Goal: Information Seeking & Learning: Learn about a topic

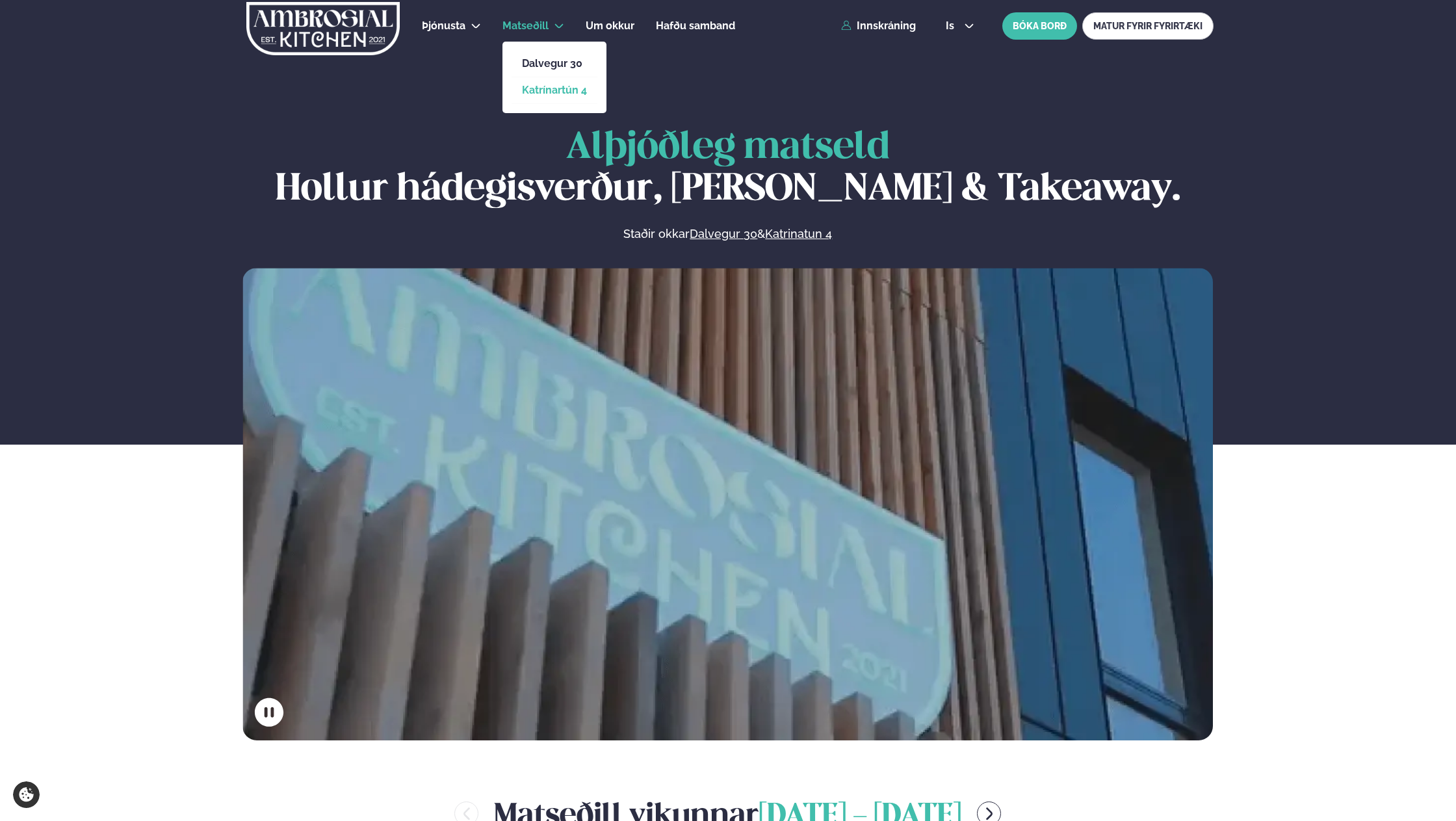
click at [558, 90] on link "Katrínartún 4" at bounding box center [554, 90] width 65 height 10
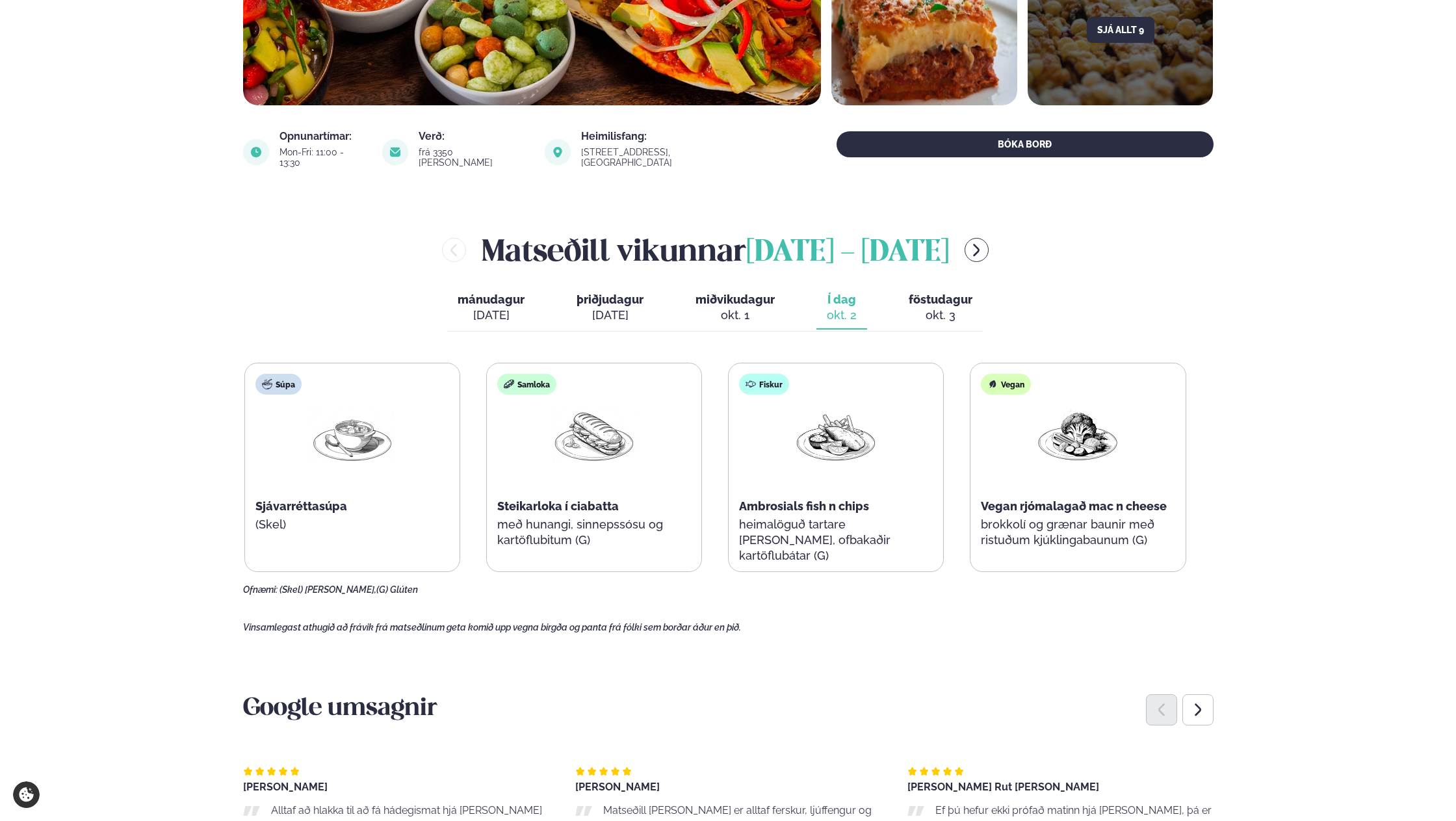
scroll to position [455, 0]
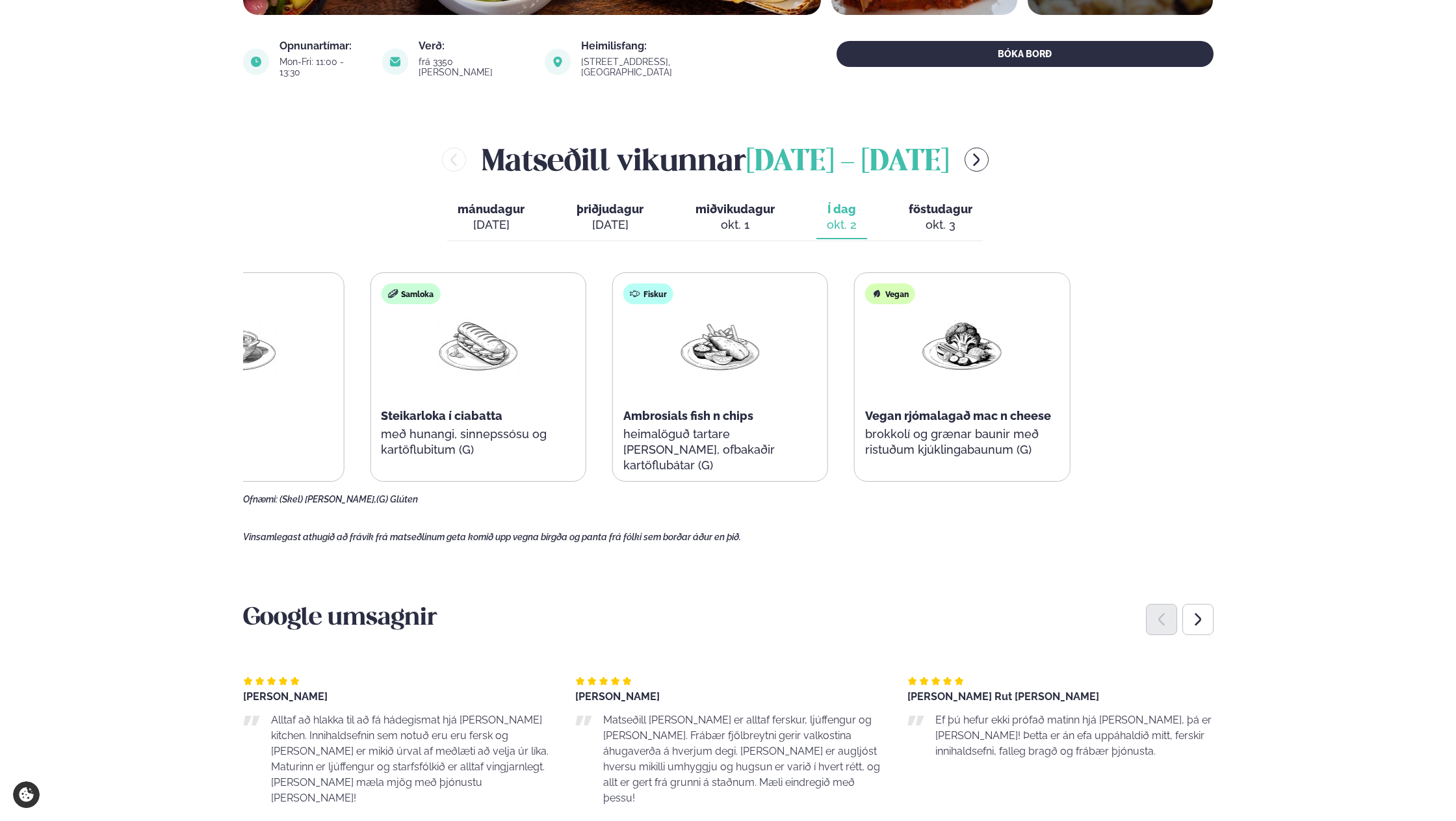
click at [699, 414] on div "Súpa Sjávarréttasúpa (Skel) Samloka Steikarloka í ciabatta með hunangi, sinneps…" at bounding box center [599, 377] width 941 height 209
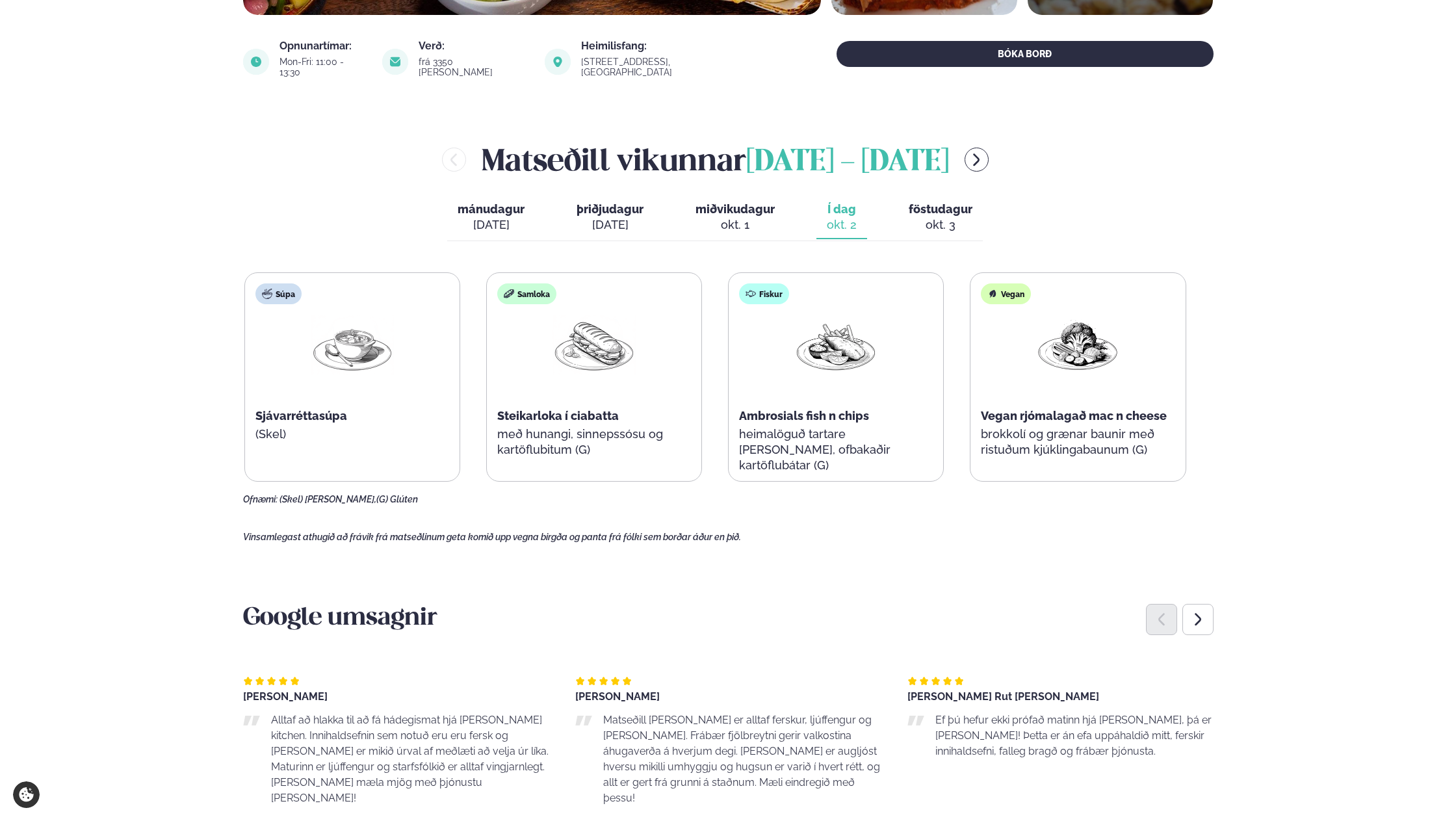
click at [959, 202] on span "föstudagur" at bounding box center [940, 208] width 64 height 13
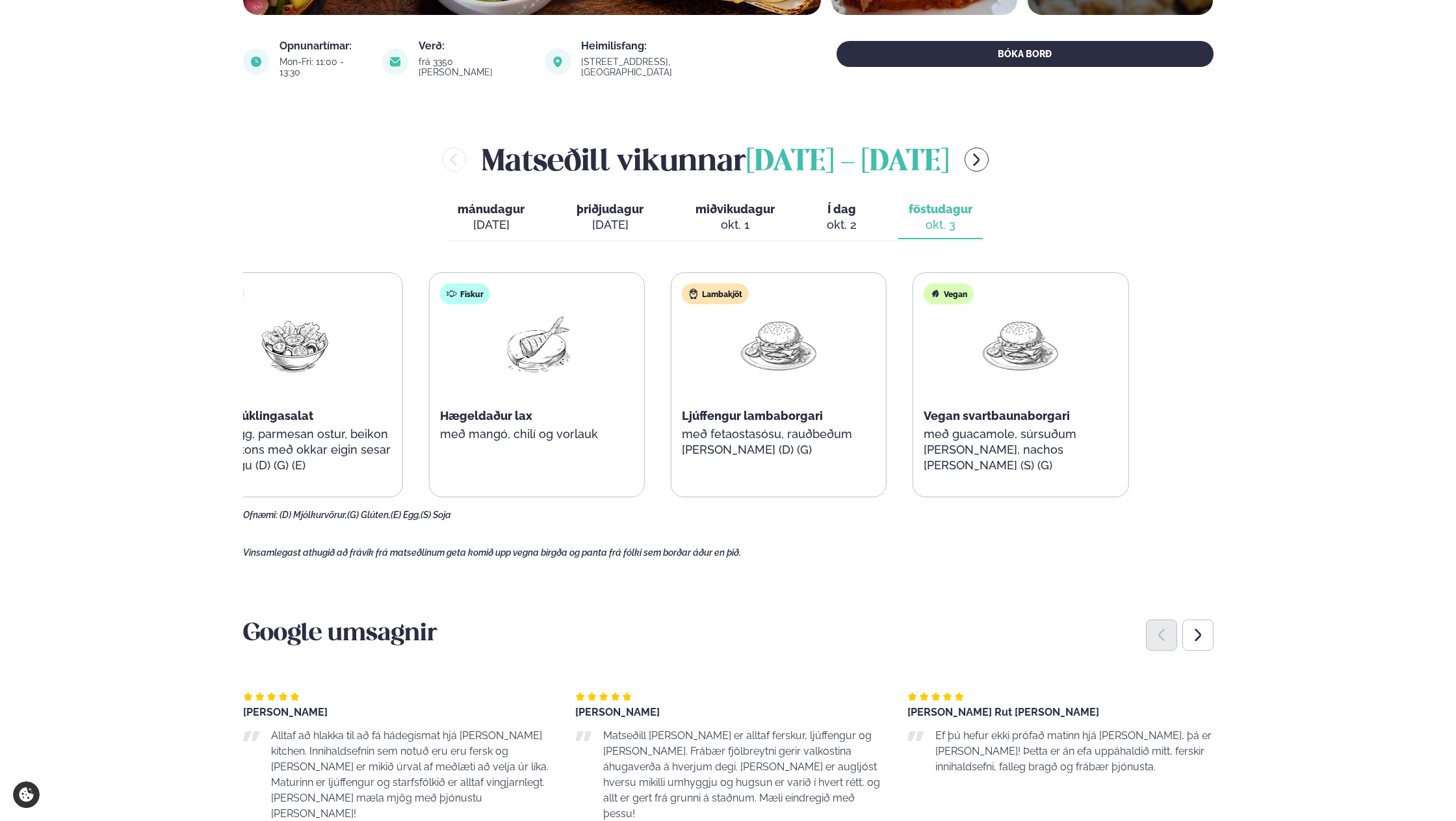
click at [886, 442] on div "Salat Sesar kjúklingasalat soðið egg, parmesan ostur, beikon og croutons með ok…" at bounding box center [657, 385] width 941 height 225
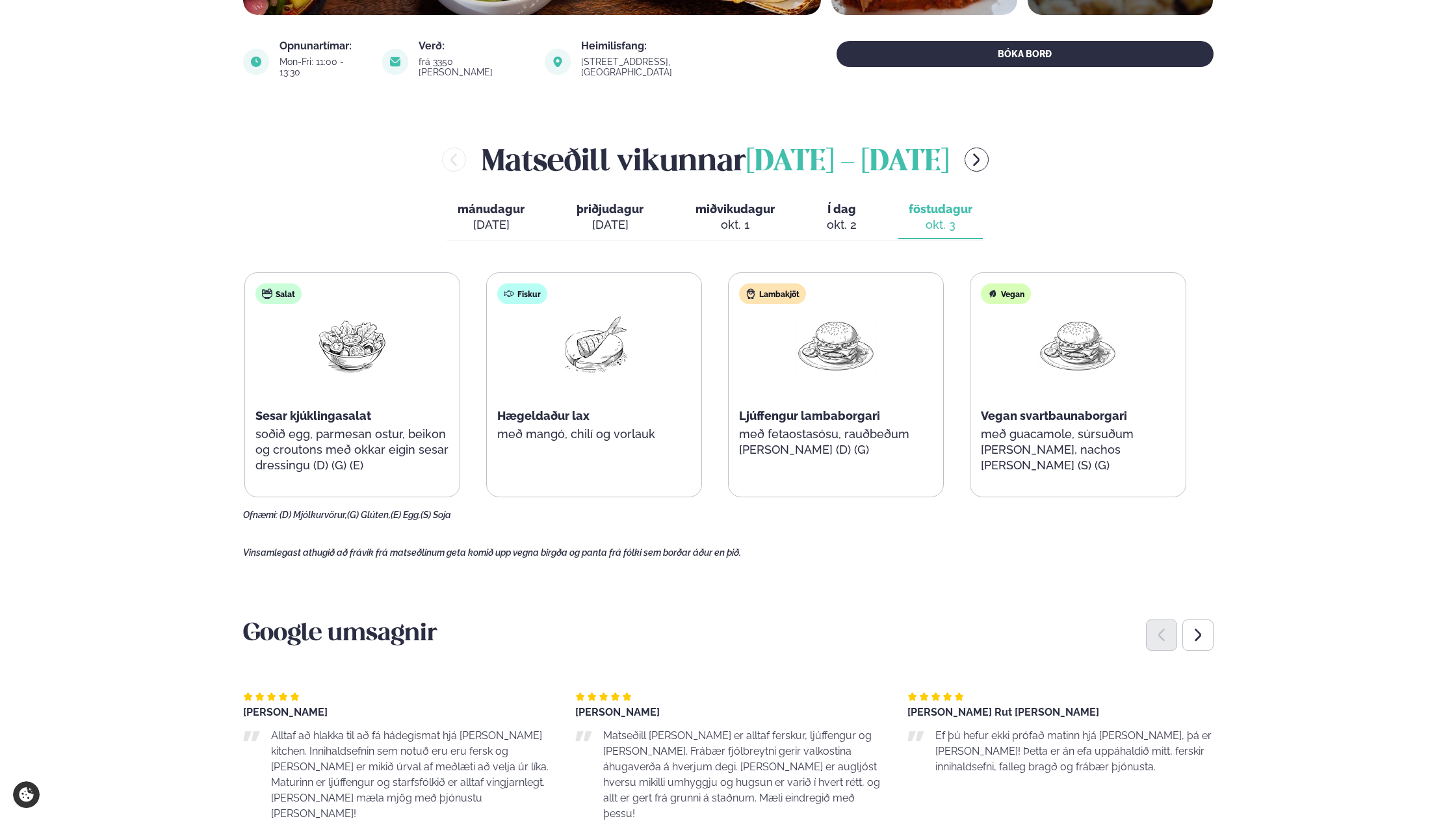
click at [855, 428] on p "með fetaostasósu, rauðbeðum [PERSON_NAME] (D) (G)" at bounding box center [835, 442] width 193 height 31
click at [840, 201] on span "Í dag" at bounding box center [842, 209] width 30 height 16
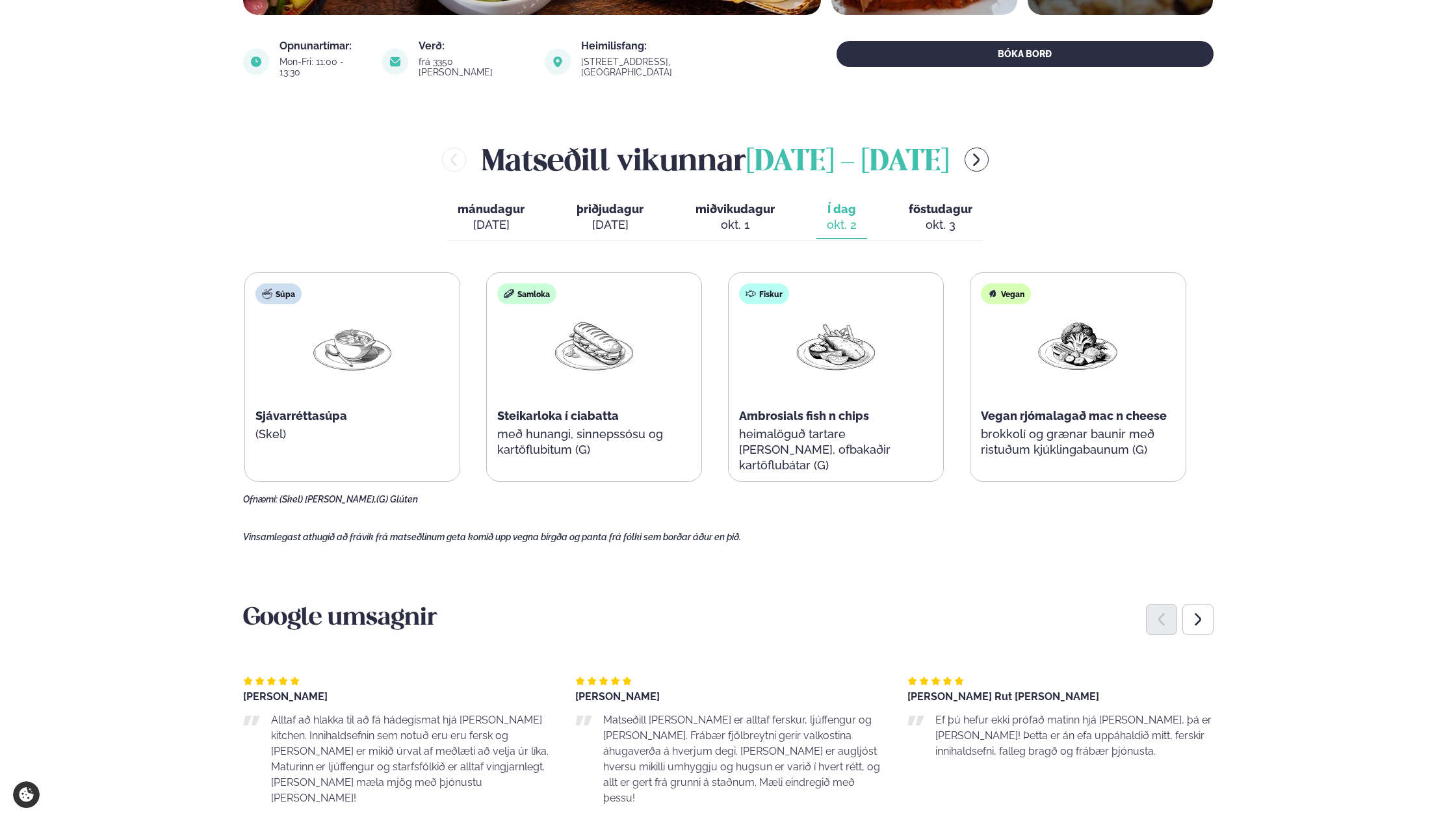
click at [1026, 393] on div "Vegan Vegan rjómalagað mac n cheese brokkolí og grænar baunir með ristuðum kjúk…" at bounding box center [1077, 376] width 215 height 208
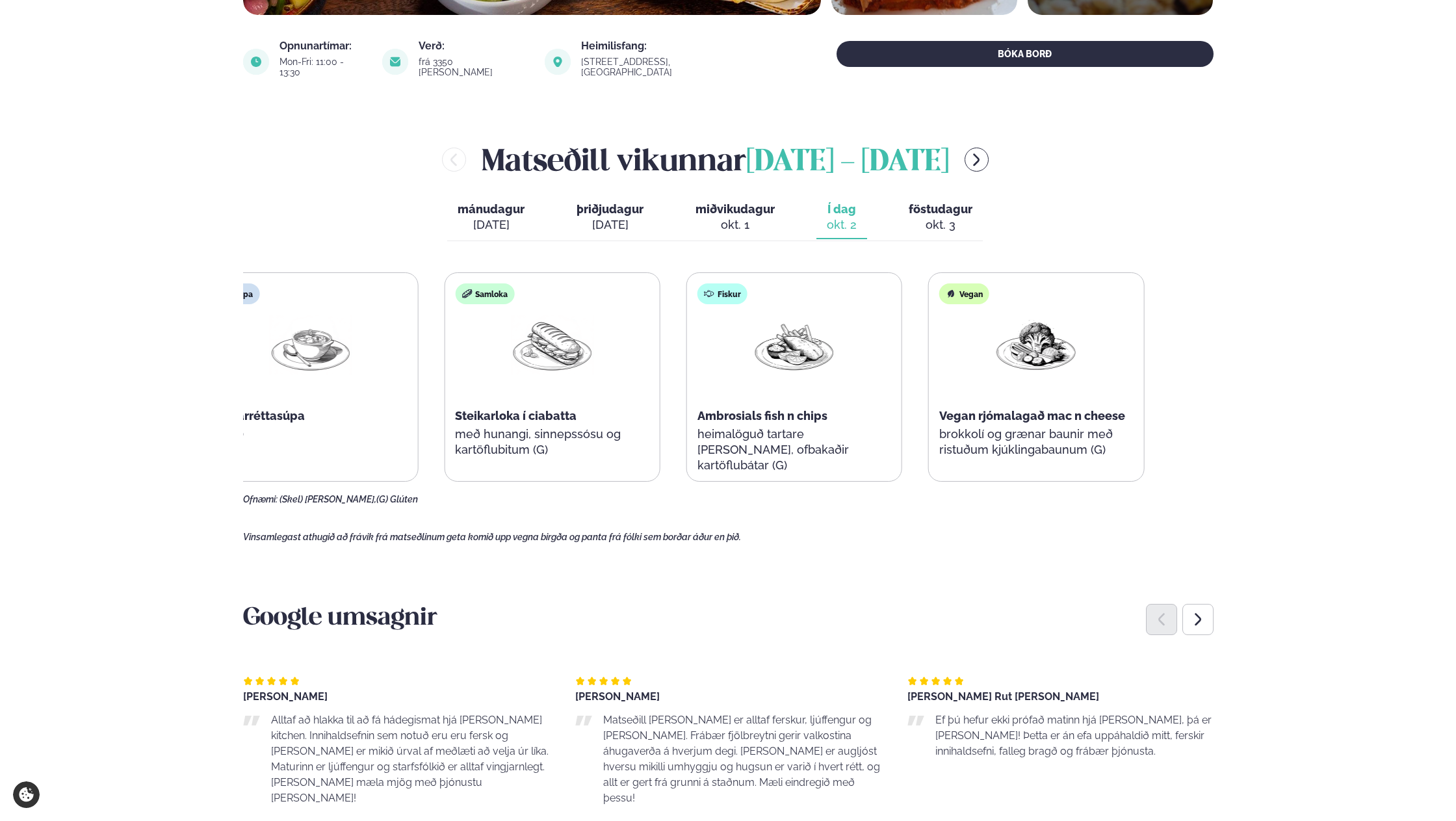
click at [883, 396] on div "Súpa Sjávarréttasúpa (Skel) Samloka Steikarloka í ciabatta með hunangi, sinneps…" at bounding box center [673, 377] width 941 height 209
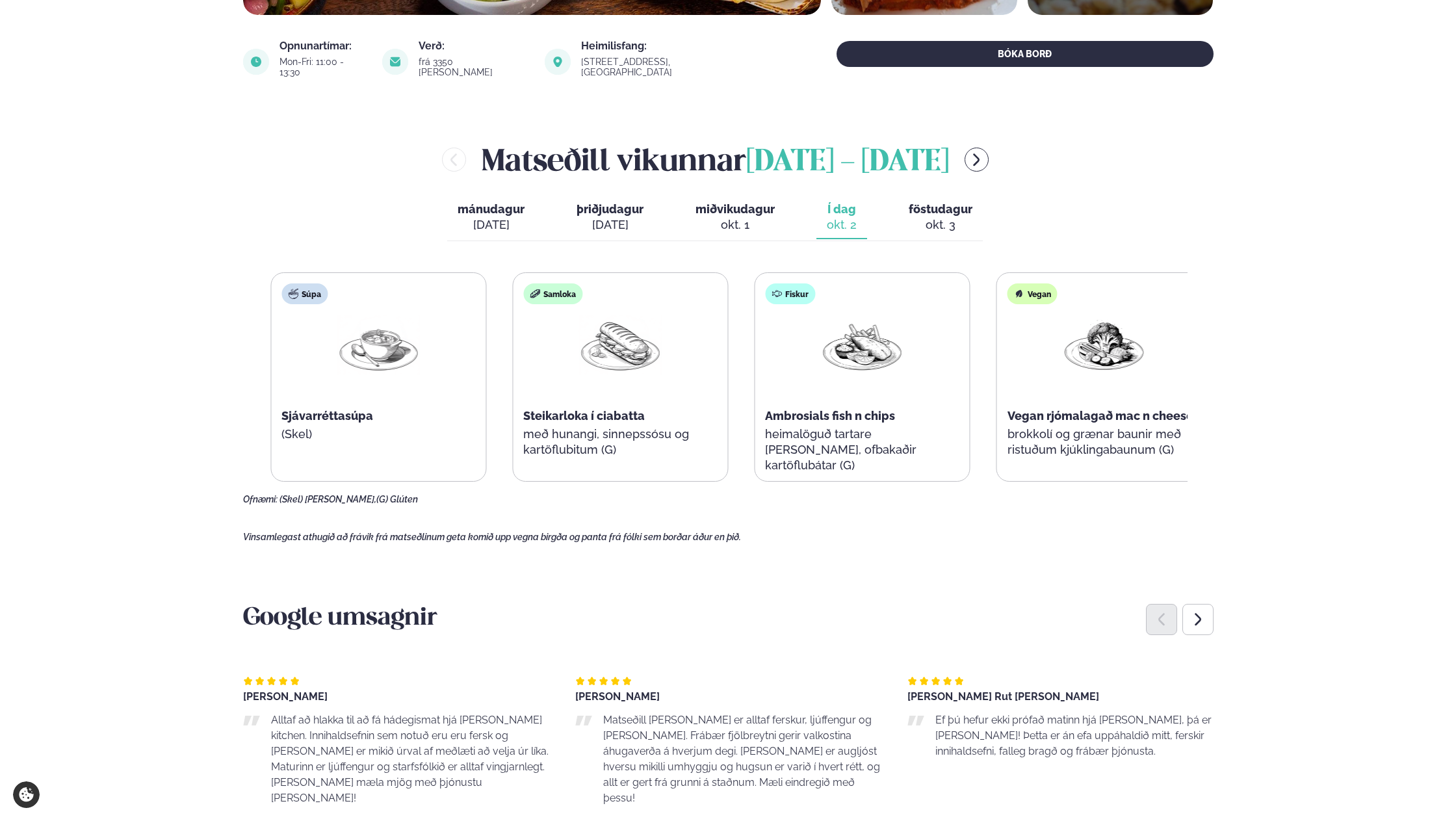
click at [866, 440] on p "heimalöguð tartare [PERSON_NAME], ofbakaðir kartöflubátar (G)" at bounding box center [861, 450] width 193 height 47
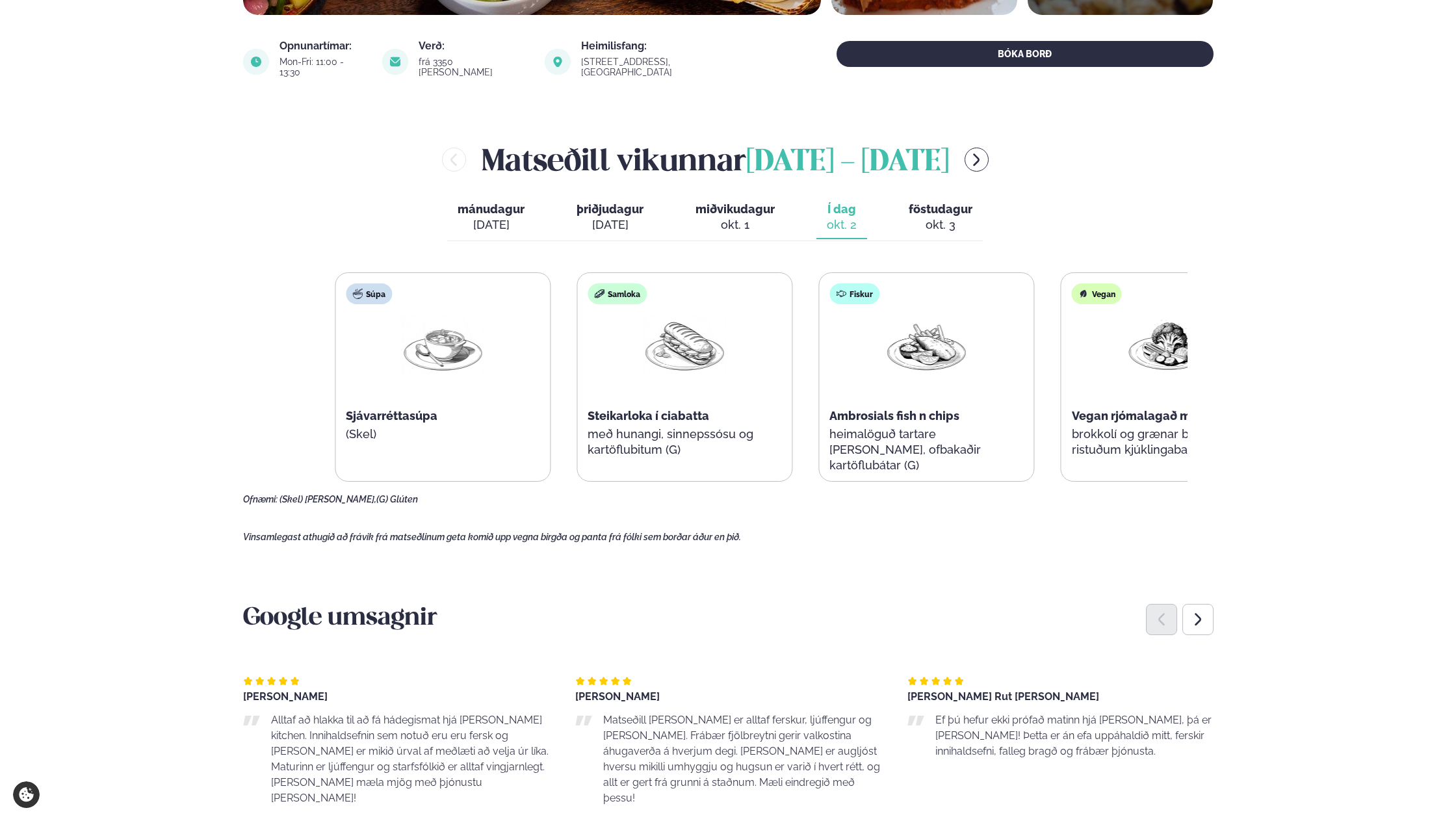
click at [925, 421] on div "Súpa Sjávarréttasúpa (Skel) Samloka Steikarloka í ciabatta með hunangi, sinneps…" at bounding box center [805, 377] width 941 height 209
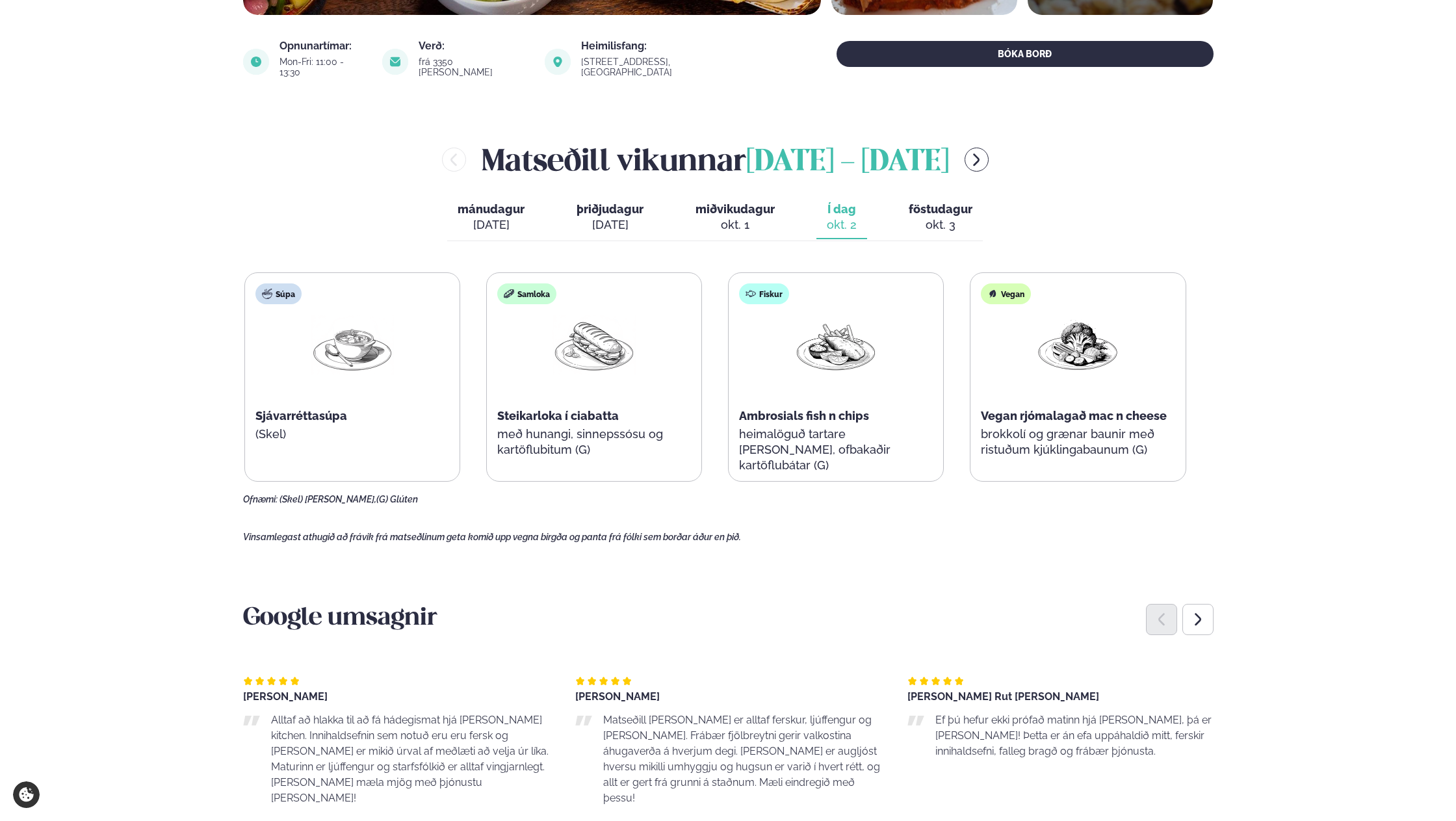
click at [652, 415] on div "Súpa Sjávarréttasúpa (Skel) Samloka Steikarloka í ciabatta með hunangi, sinneps…" at bounding box center [715, 377] width 941 height 209
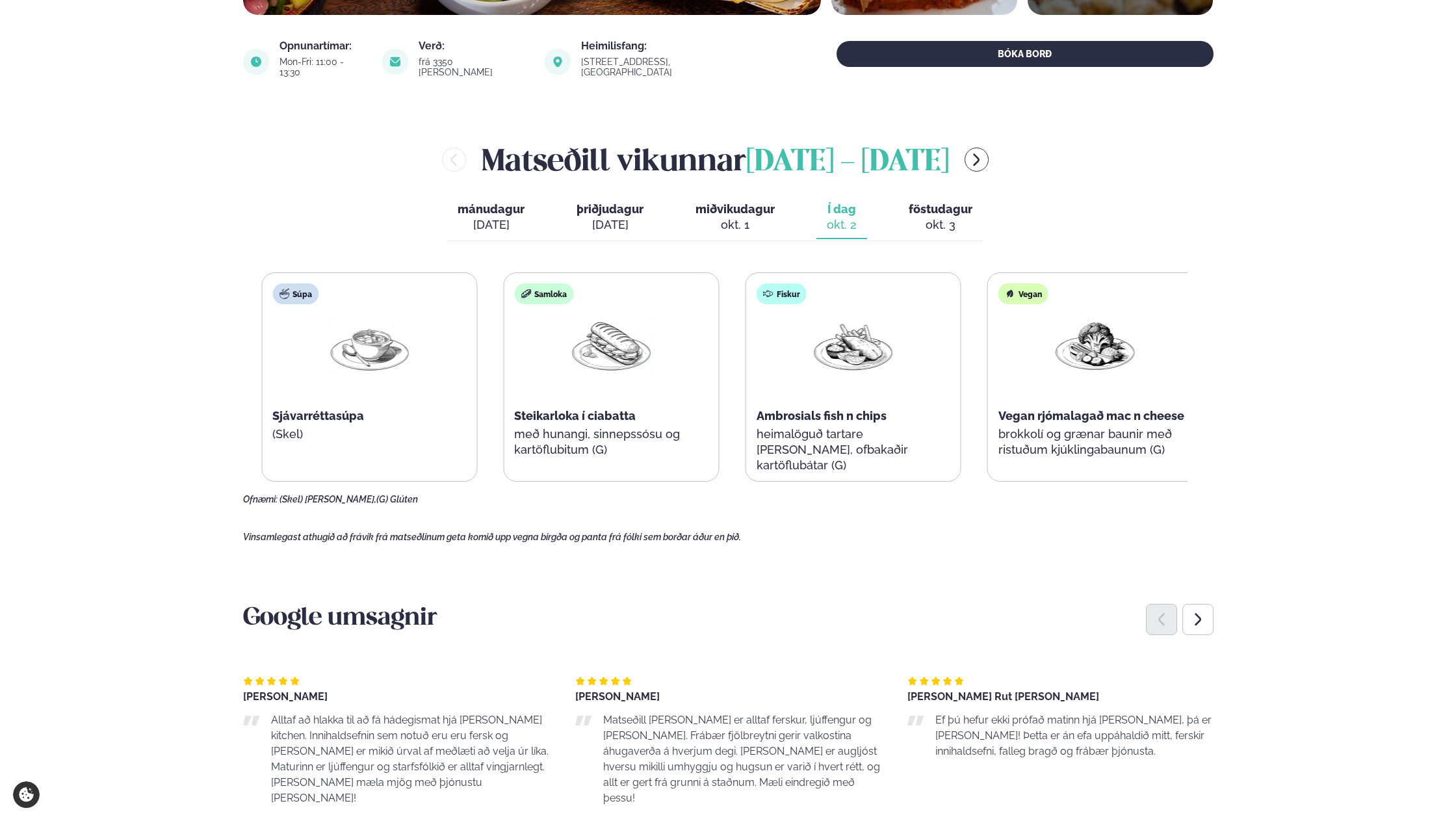
click at [504, 385] on div "Samloka Steikarloka í ciabatta með hunangi, sinnepssósu og kartöflubitum (G)" at bounding box center [611, 376] width 215 height 208
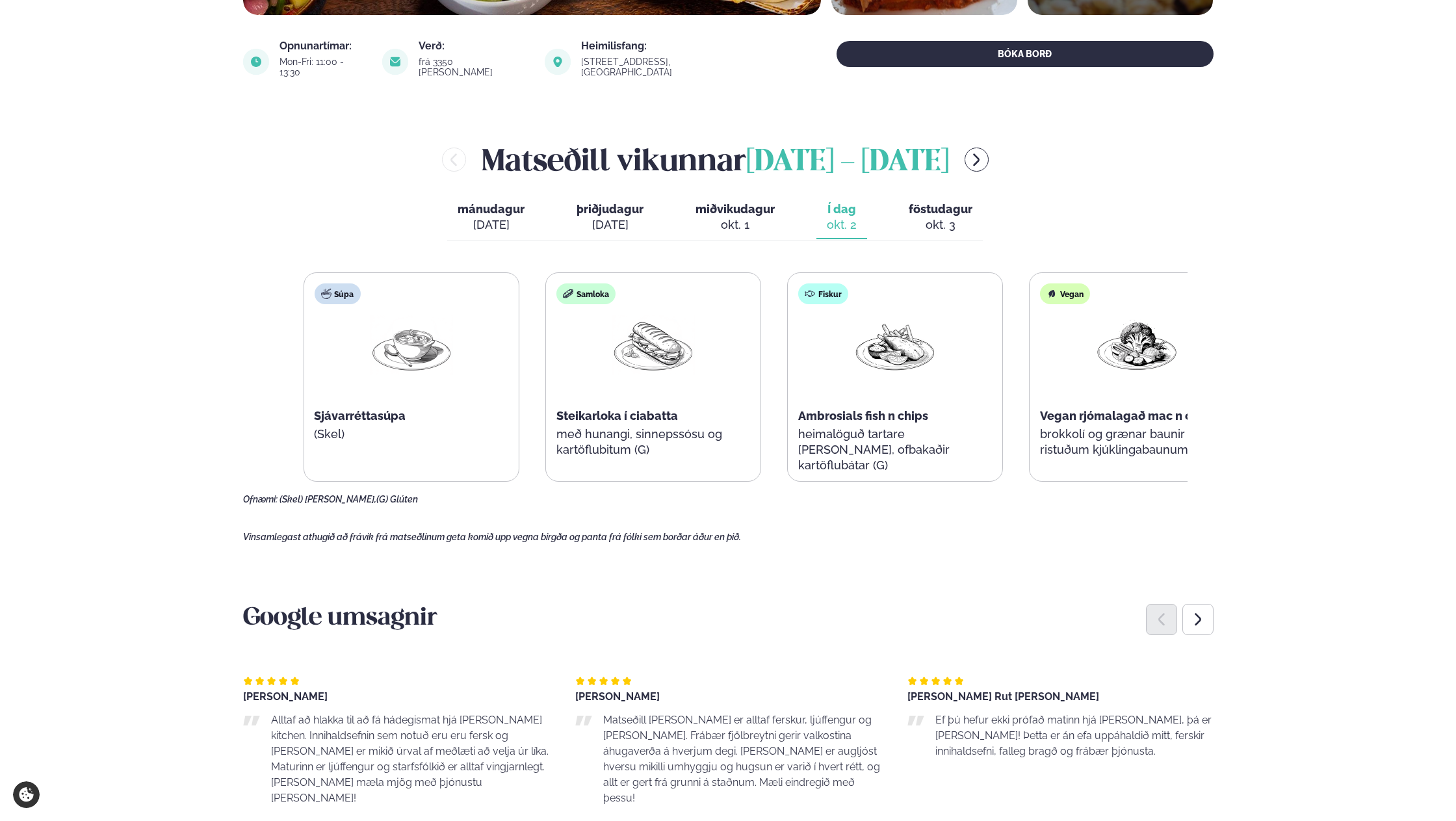
click at [761, 369] on div "Samloka Steikarloka í ciabatta með hunangi, sinnepssósu og kartöflubitum (G)" at bounding box center [653, 376] width 215 height 208
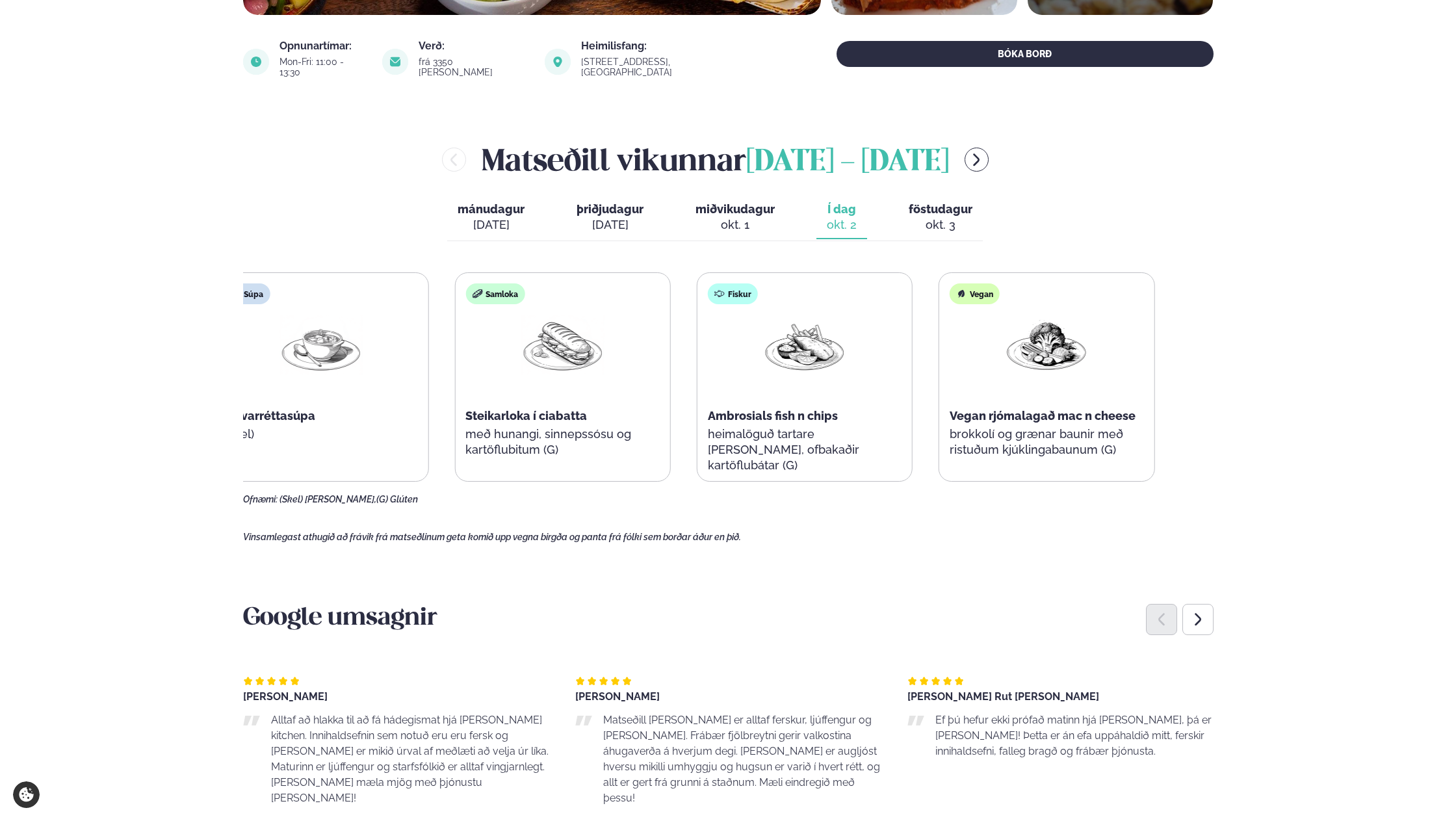
click at [596, 361] on div "Súpa Sjávarréttasúpa (Skel) Samloka Steikarloka í ciabatta með hunangi, sinneps…" at bounding box center [683, 377] width 941 height 209
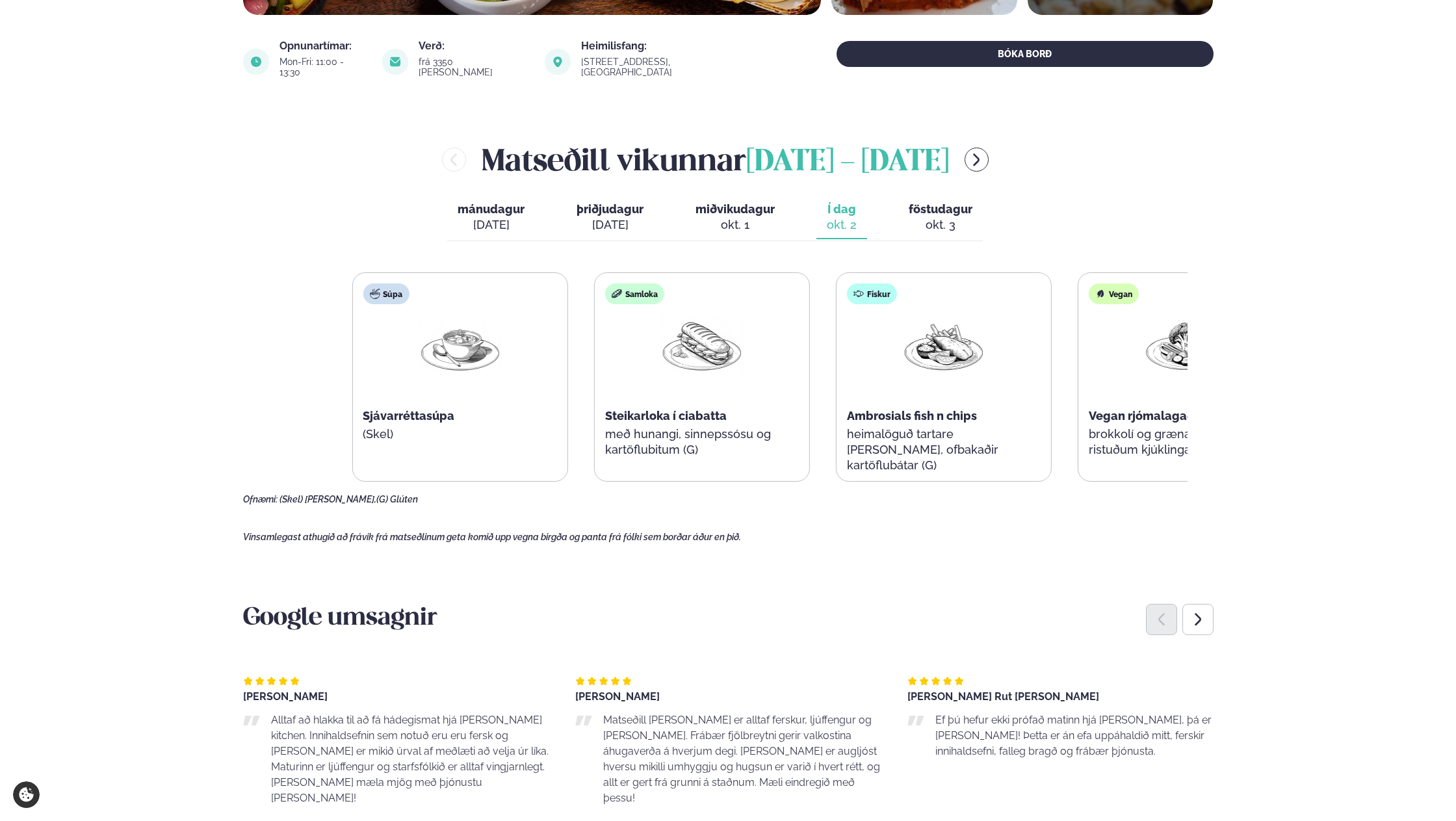
click at [904, 365] on div "Súpa Sjávarréttasúpa (Skel) Samloka Steikarloka í ciabatta með hunangi, sinneps…" at bounding box center [822, 377] width 941 height 209
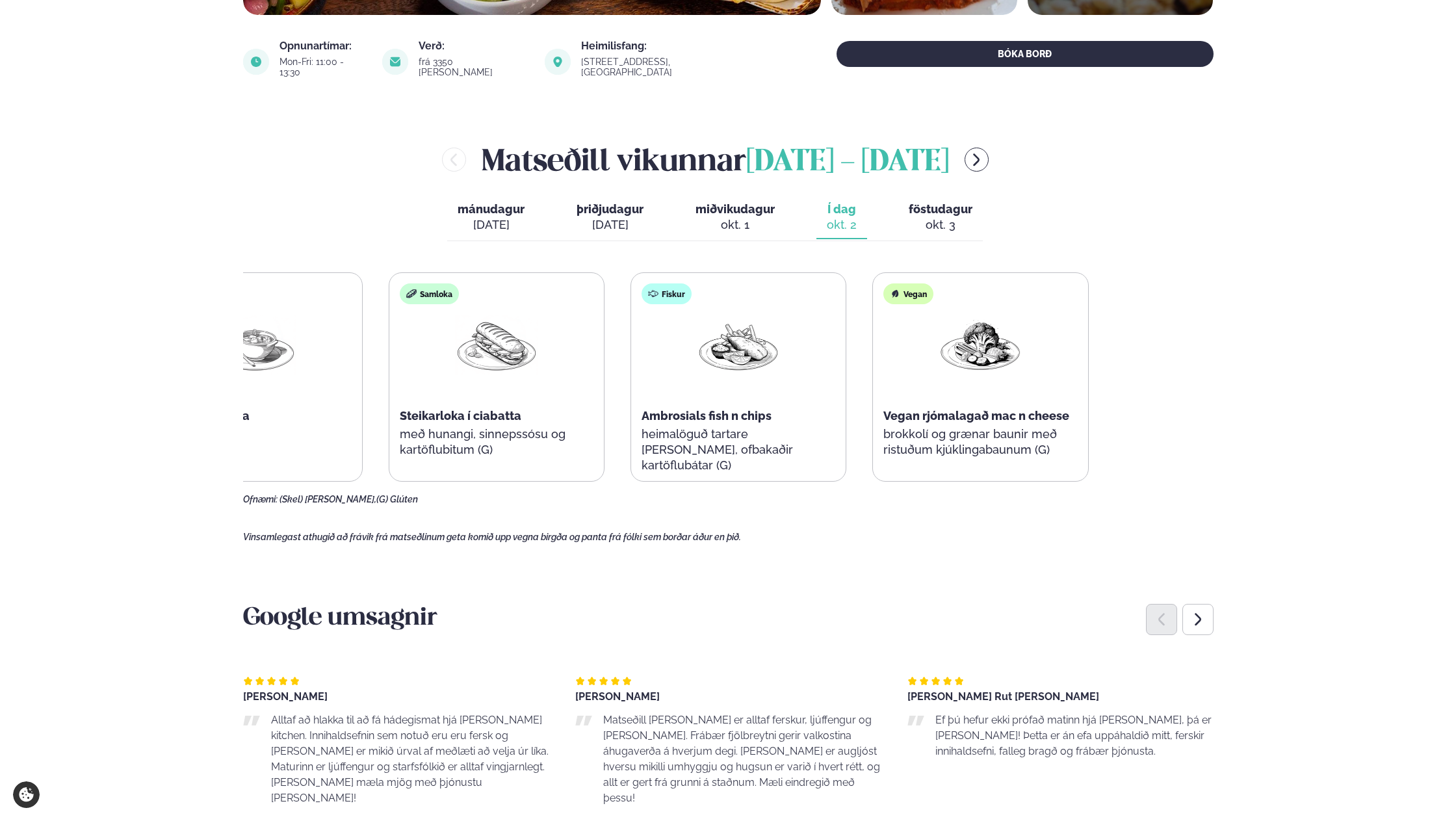
click at [682, 370] on div "Súpa Sjávarréttasúpa (Skel) Samloka Steikarloka í ciabatta með hunangi, sinneps…" at bounding box center [618, 377] width 941 height 209
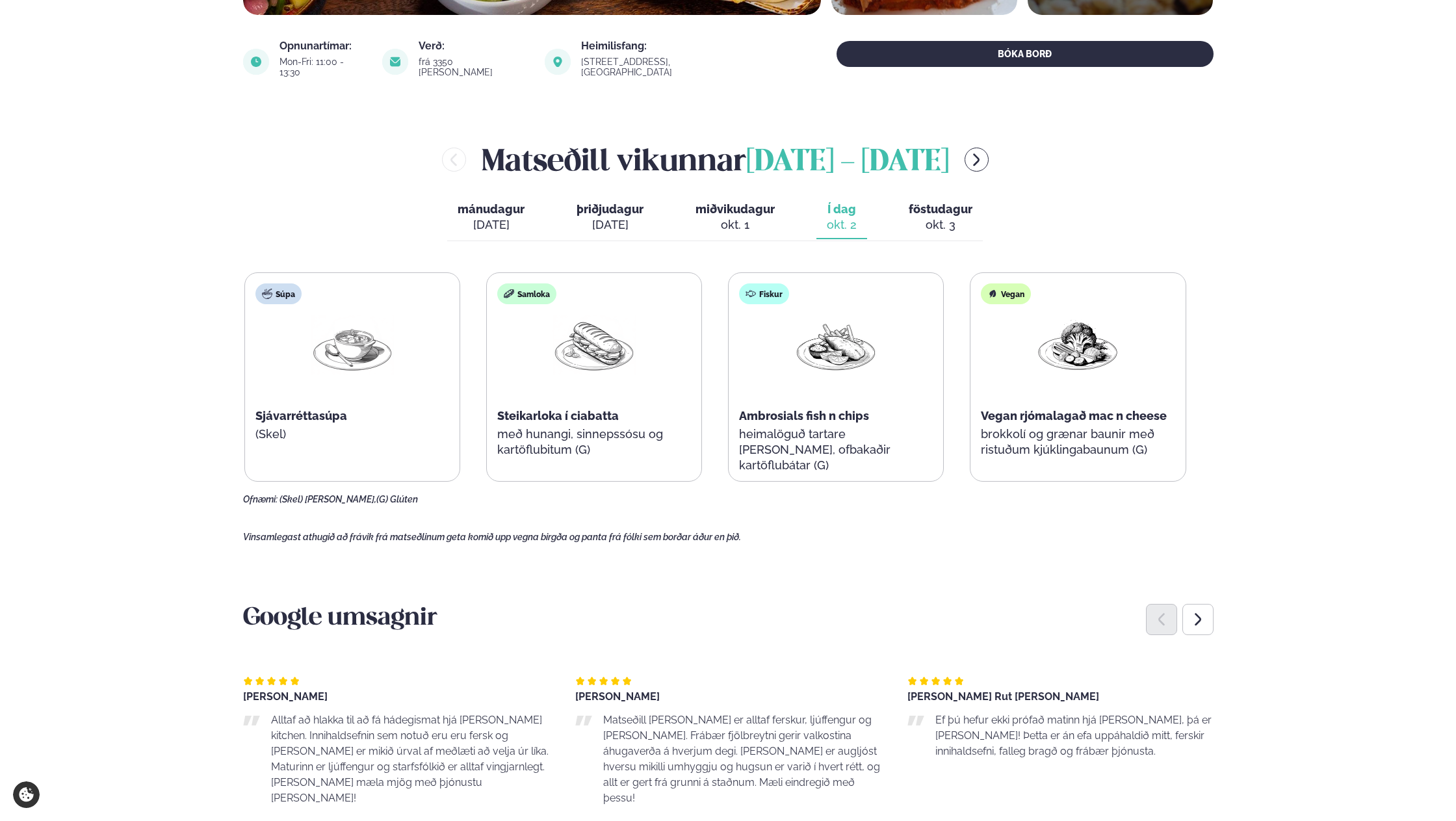
click at [281, 354] on div "Súpa Sjávarréttasúpa (Skel) Samloka Steikarloka í ciabatta með hunangi, sinneps…" at bounding box center [715, 377] width 941 height 209
click at [1189, 359] on div "[PERSON_NAME] [DATE] - [DATE] [PERSON_NAME]. [DATE] þriðjudagur þri. [DATE] mið…" at bounding box center [728, 321] width 970 height 366
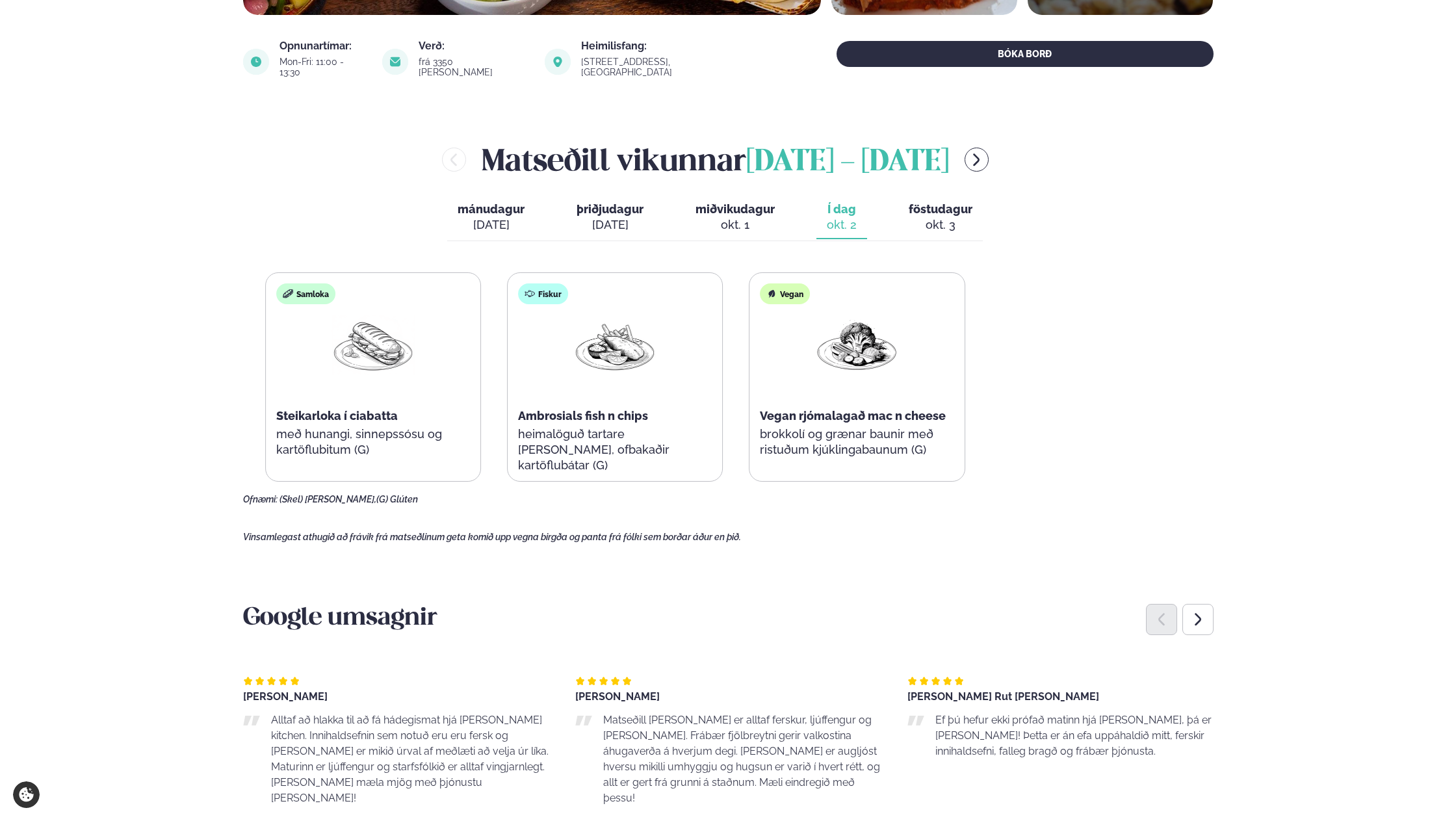
click at [385, 349] on div "Súpa Sjávarréttasúpa (Skel) Samloka Steikarloka í ciabatta með hunangi, sinneps…" at bounding box center [494, 377] width 941 height 209
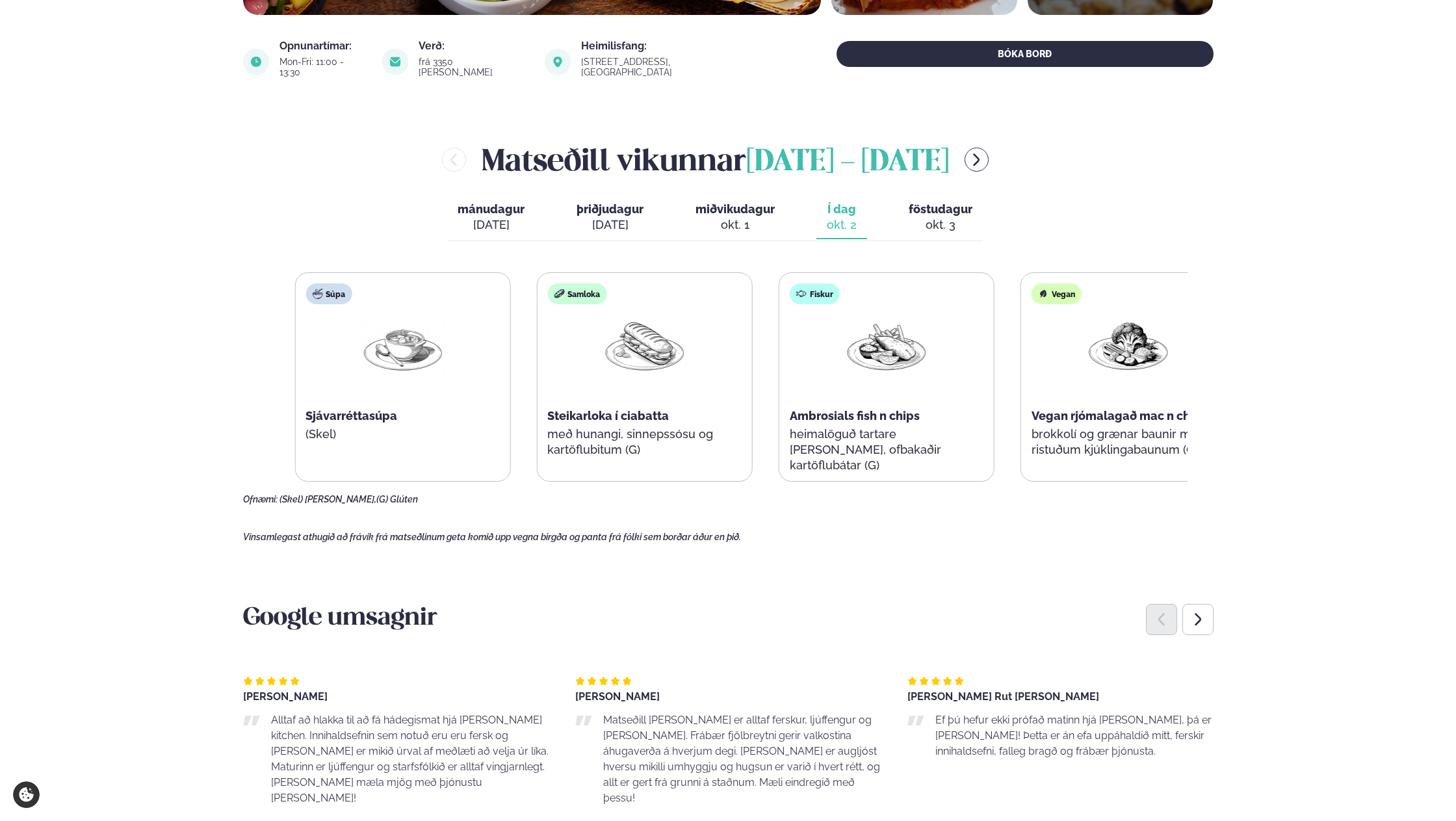
click at [1208, 310] on div "[PERSON_NAME] [DATE] - [DATE] [PERSON_NAME]. [DATE] þriðjudagur þri. [DATE] mið…" at bounding box center [728, 321] width 970 height 366
